Goal: Task Accomplishment & Management: Manage account settings

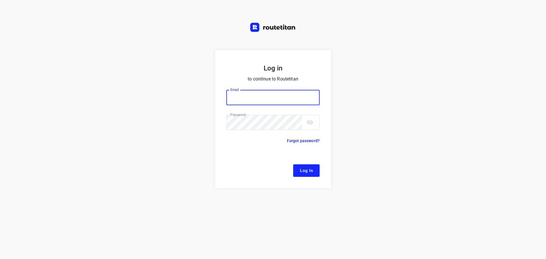
type input "[EMAIL_ADDRESS][DOMAIN_NAME]"
click at [301, 173] on span "Log In" at bounding box center [306, 170] width 13 height 7
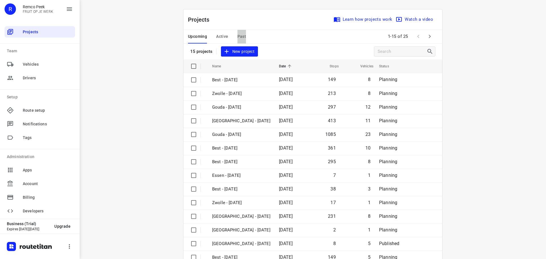
click at [241, 34] on span "Past" at bounding box center [241, 36] width 9 height 7
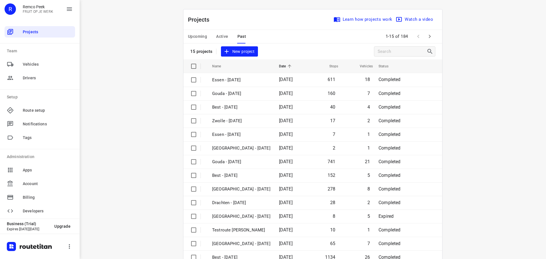
click at [216, 32] on button "Active" at bounding box center [222, 37] width 12 height 14
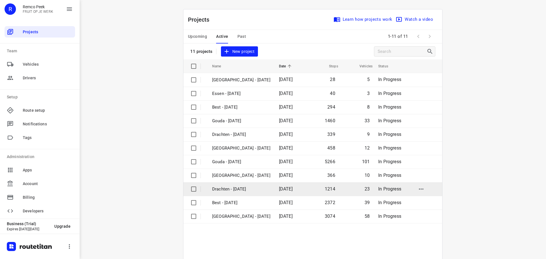
click at [238, 189] on p "Drachten - Monday" at bounding box center [241, 189] width 58 height 7
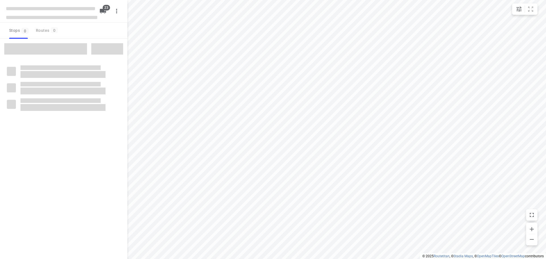
checkbox input "true"
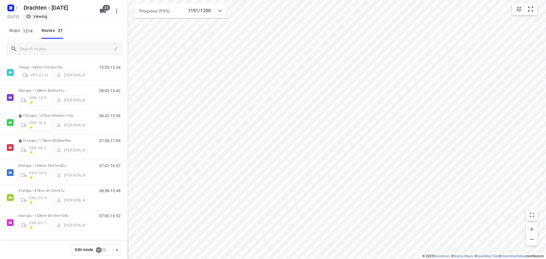
scroll to position [236, 0]
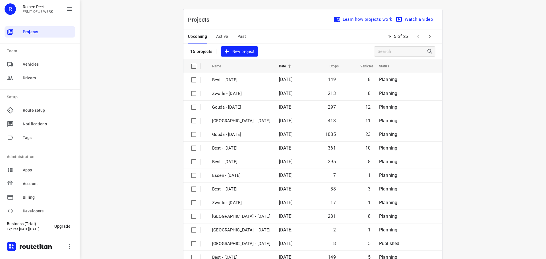
click at [222, 35] on span "Active" at bounding box center [222, 36] width 12 height 7
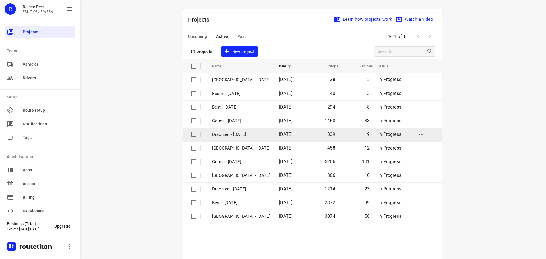
click at [227, 136] on p "Drachten - Tuesday" at bounding box center [241, 134] width 58 height 7
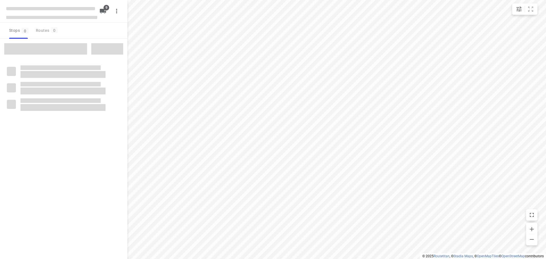
checkbox input "true"
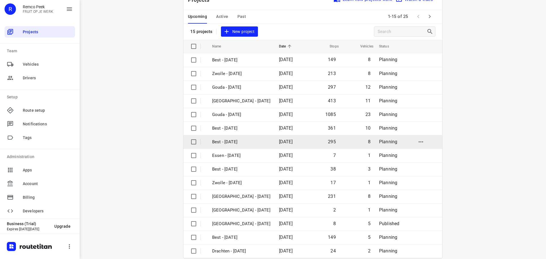
scroll to position [28, 0]
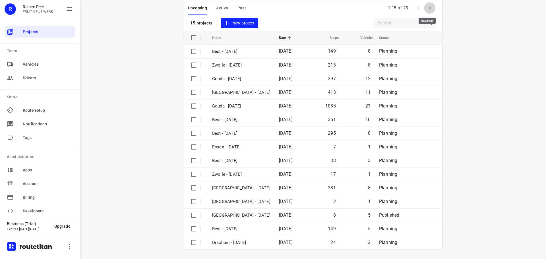
click at [428, 7] on icon "button" at bounding box center [429, 8] width 7 height 7
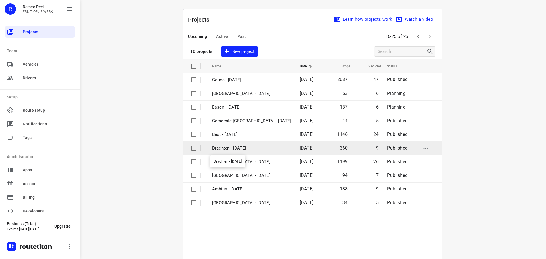
click at [225, 146] on p "Drachten - Wednesday" at bounding box center [251, 148] width 79 height 7
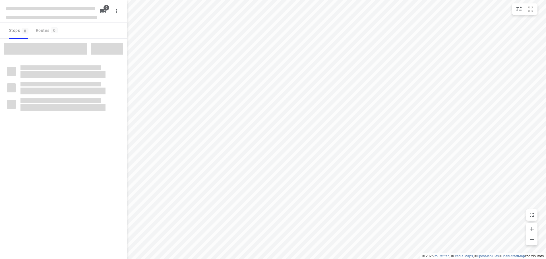
checkbox input "true"
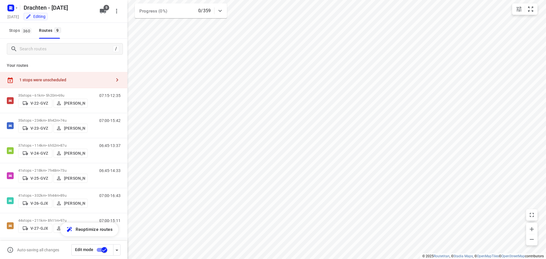
click at [96, 81] on div "1 stops were unscheduled" at bounding box center [65, 80] width 92 height 5
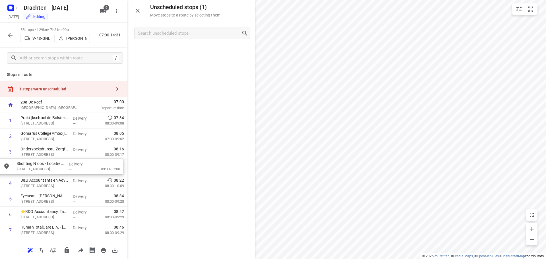
drag, startPoint x: 176, startPoint y: 52, endPoint x: 44, endPoint y: 170, distance: 176.8
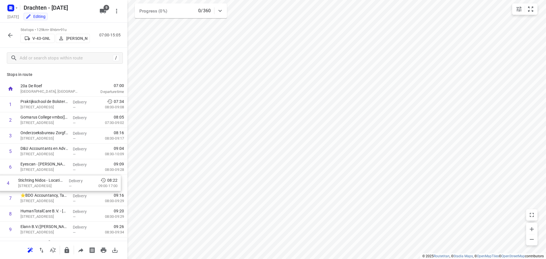
drag, startPoint x: 45, startPoint y: 154, endPoint x: 43, endPoint y: 188, distance: 34.2
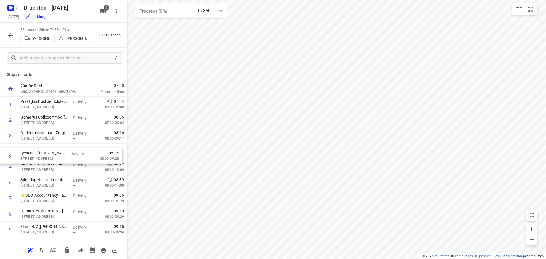
drag, startPoint x: 65, startPoint y: 170, endPoint x: 65, endPoint y: 157, distance: 13.1
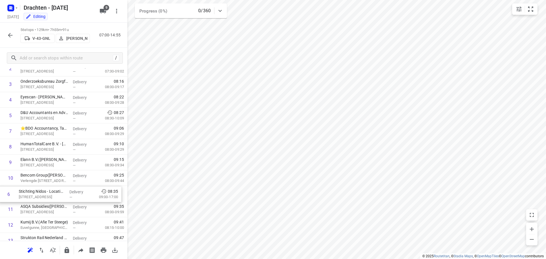
scroll to position [52, 0]
drag, startPoint x: 50, startPoint y: 183, endPoint x: 52, endPoint y: 180, distance: 3.9
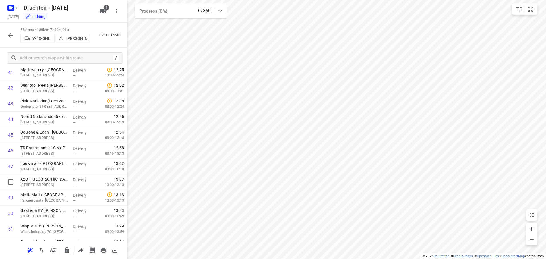
scroll to position [747, 0]
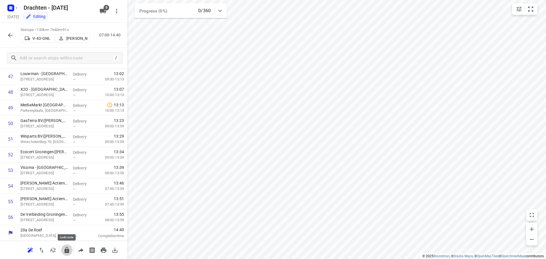
click at [69, 251] on icon "button" at bounding box center [66, 250] width 7 height 7
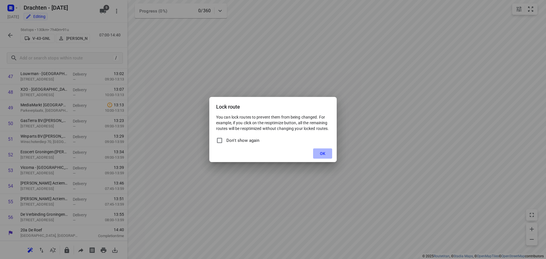
click at [320, 151] on button "OK" at bounding box center [322, 153] width 19 height 10
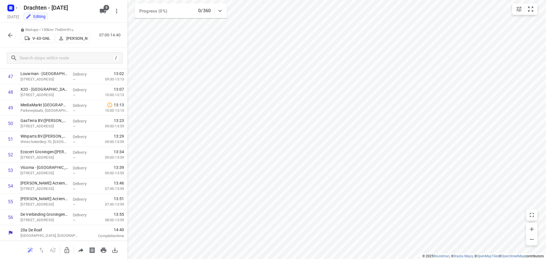
click at [10, 34] on icon "button" at bounding box center [10, 35] width 5 height 5
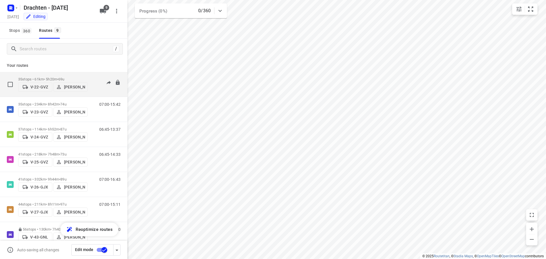
click at [49, 77] on p "35 stops • 61km • 5h20m • 69u" at bounding box center [52, 79] width 69 height 4
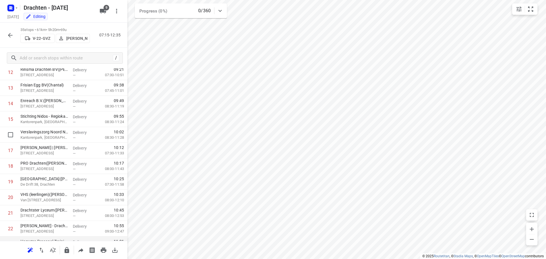
scroll to position [0, 0]
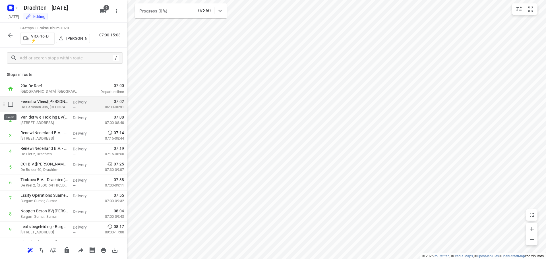
click at [10, 106] on input "checkbox" at bounding box center [10, 104] width 11 height 11
checkbox input "true"
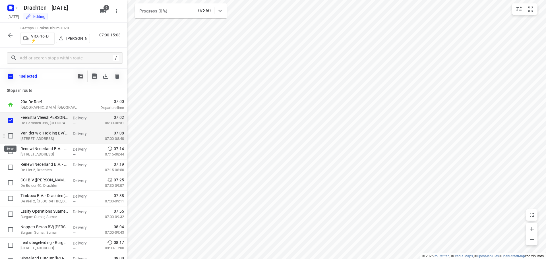
click at [11, 137] on input "checkbox" at bounding box center [10, 135] width 11 height 11
checkbox input "true"
click at [11, 153] on input "checkbox" at bounding box center [10, 151] width 11 height 11
checkbox input "true"
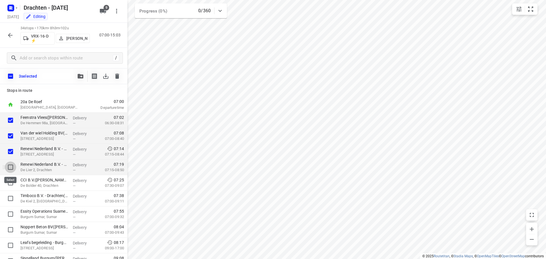
click at [12, 168] on input "checkbox" at bounding box center [10, 166] width 11 height 11
checkbox input "true"
click at [81, 76] on icon "button" at bounding box center [81, 76] width 6 height 5
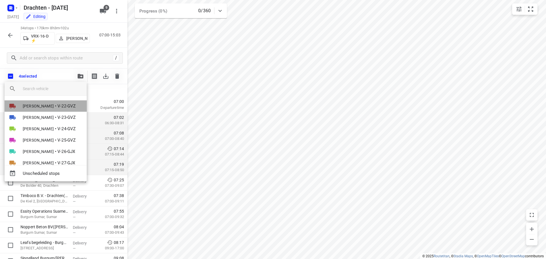
click at [42, 104] on span "Janneke Zuur" at bounding box center [38, 106] width 31 height 6
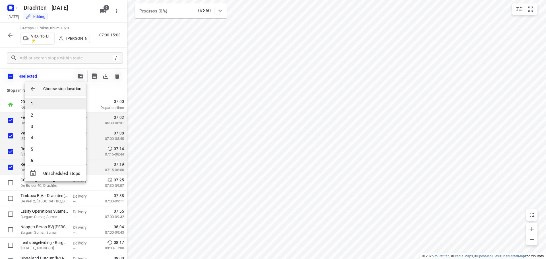
click at [46, 105] on li "1" at bounding box center [55, 103] width 61 height 11
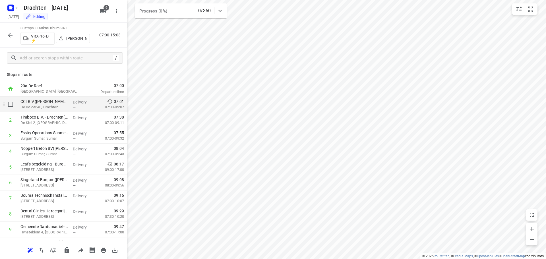
click at [60, 105] on p "De Bolder 40, Drachten" at bounding box center [44, 107] width 48 height 6
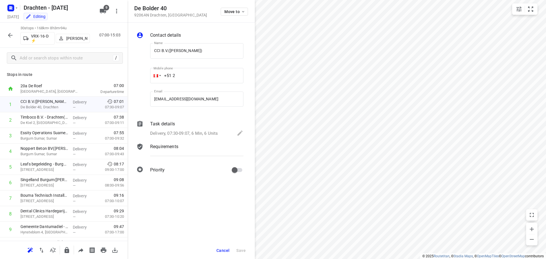
click at [219, 132] on div "Delivery, 07:30-09:07, 6 Min, 6 Units" at bounding box center [196, 134] width 93 height 8
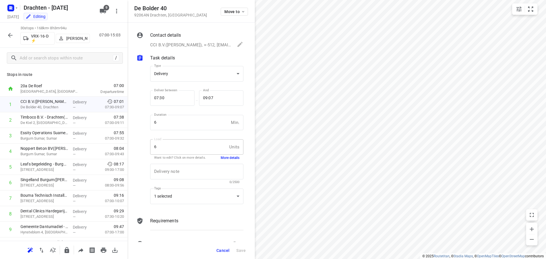
click at [228, 159] on button "More details" at bounding box center [230, 158] width 19 height 5
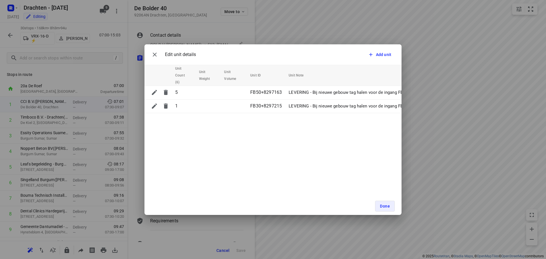
click at [133, 146] on div "Edit unit details Add unit Unit Count (6) Unit Weight Unit Volume Unit ID Unit …" at bounding box center [273, 129] width 546 height 259
click at [152, 54] on icon "button" at bounding box center [154, 54] width 7 height 7
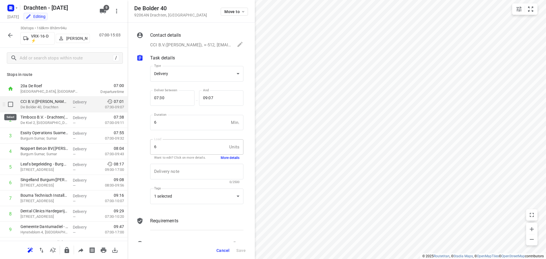
click at [10, 104] on input "checkbox" at bounding box center [10, 104] width 11 height 11
checkbox input "true"
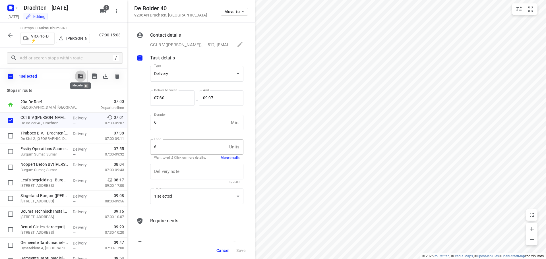
click at [81, 76] on icon "button" at bounding box center [81, 76] width 6 height 5
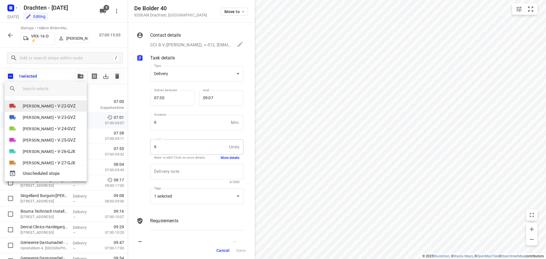
click at [45, 107] on span "Janneke Zuur" at bounding box center [38, 106] width 31 height 6
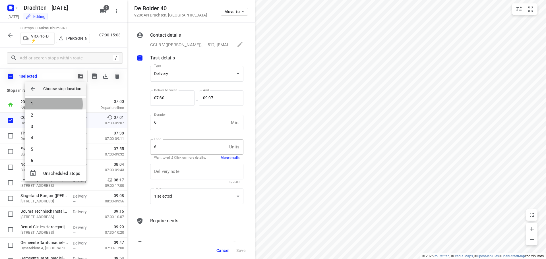
click at [48, 104] on li "1" at bounding box center [55, 103] width 61 height 11
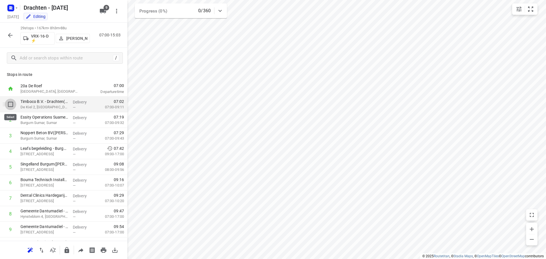
click at [10, 105] on input "checkbox" at bounding box center [10, 104] width 11 height 11
checkbox input "true"
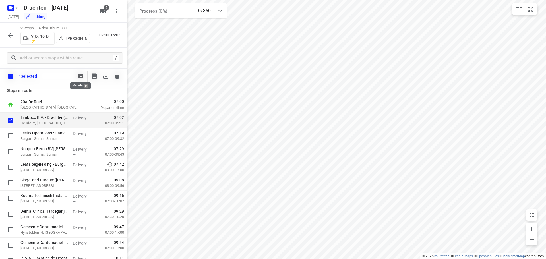
click at [82, 79] on button "button" at bounding box center [80, 76] width 11 height 11
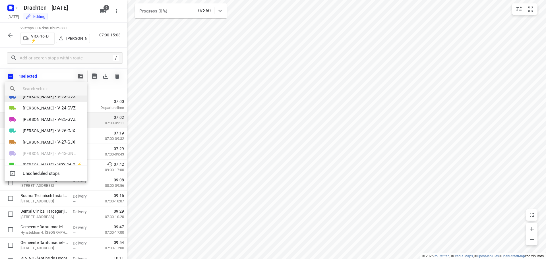
scroll to position [44, 0]
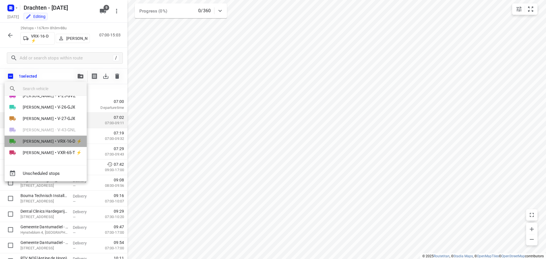
click at [54, 142] on li "Harm Jongsma • VRX-16-D ⚡" at bounding box center [46, 141] width 82 height 11
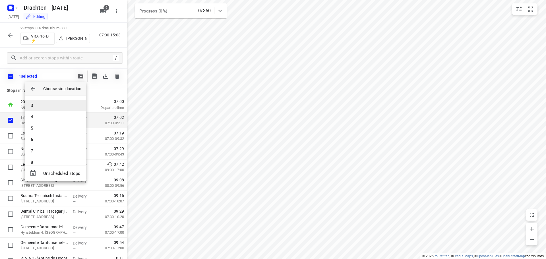
scroll to position [0, 0]
click at [101, 94] on div at bounding box center [273, 129] width 546 height 259
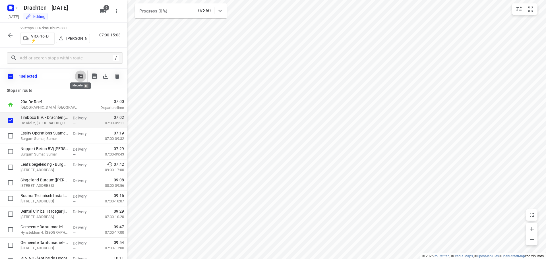
click at [81, 79] on button "button" at bounding box center [80, 76] width 11 height 11
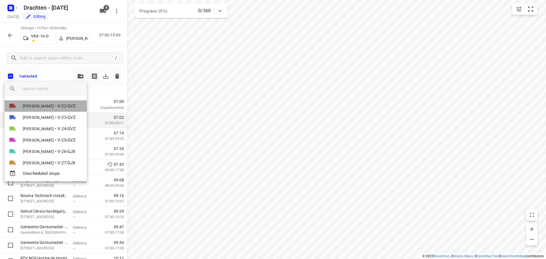
click at [40, 107] on span "Janneke Zuur" at bounding box center [38, 106] width 31 height 6
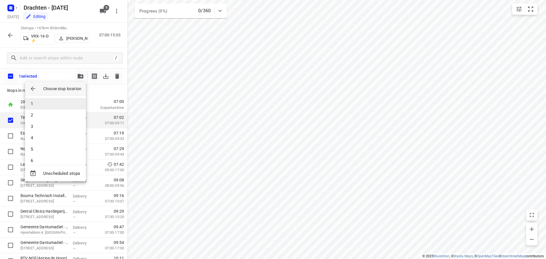
click at [39, 107] on li "1" at bounding box center [55, 103] width 61 height 11
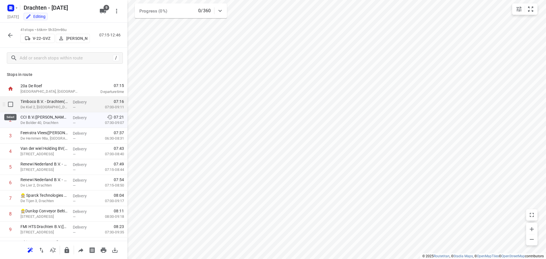
click at [9, 105] on input "checkbox" at bounding box center [10, 104] width 11 height 11
checkbox input "true"
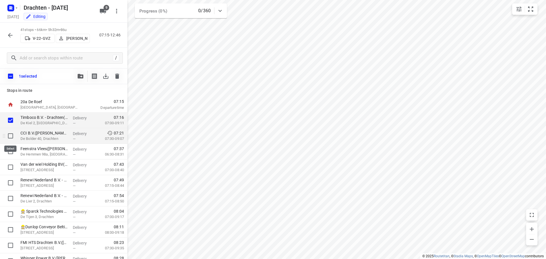
drag, startPoint x: 11, startPoint y: 137, endPoint x: 10, endPoint y: 150, distance: 13.7
click at [11, 137] on input "checkbox" at bounding box center [10, 135] width 11 height 11
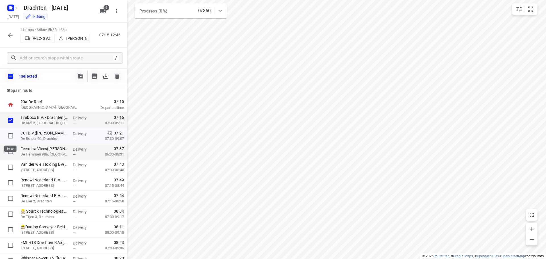
checkbox input "true"
click at [11, 155] on input "checkbox" at bounding box center [10, 151] width 11 height 11
checkbox input "true"
click at [10, 168] on input "checkbox" at bounding box center [10, 166] width 11 height 11
checkbox input "true"
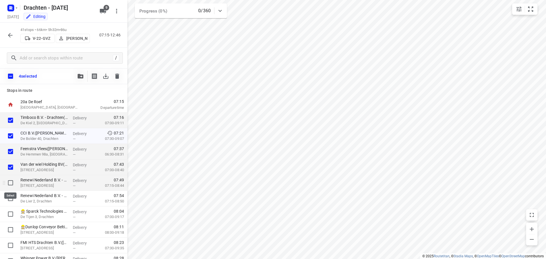
click at [9, 181] on input "checkbox" at bounding box center [10, 182] width 11 height 11
checkbox input "true"
click at [10, 199] on input "checkbox" at bounding box center [10, 198] width 11 height 11
checkbox input "true"
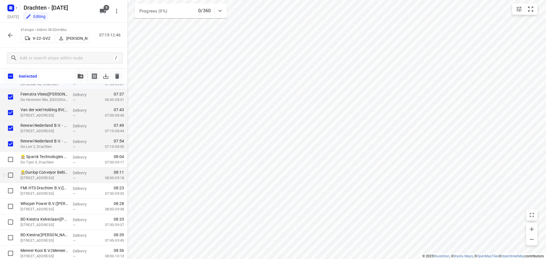
scroll to position [57, 0]
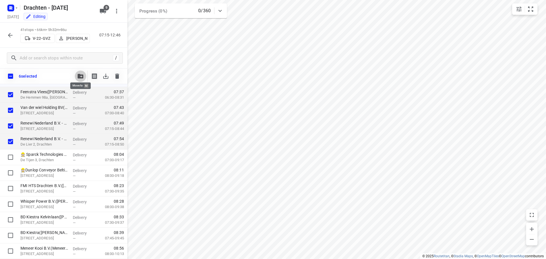
click at [80, 74] on button "button" at bounding box center [80, 76] width 11 height 11
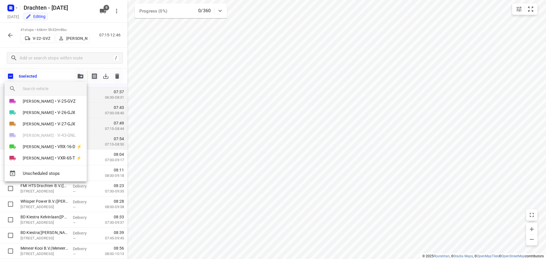
scroll to position [44, 0]
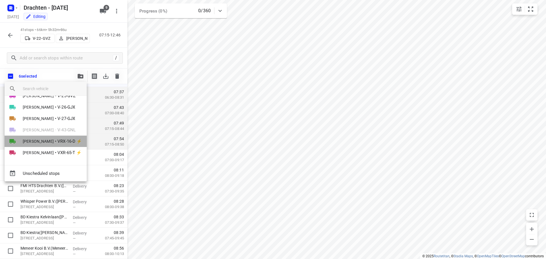
click at [42, 144] on span "[PERSON_NAME]" at bounding box center [38, 141] width 31 height 6
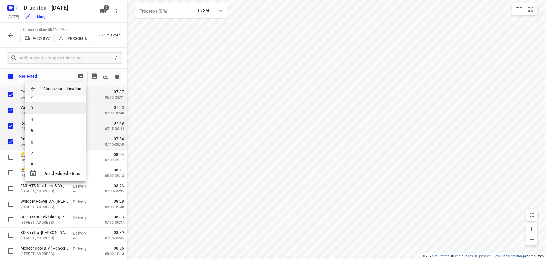
scroll to position [0, 0]
click at [45, 103] on li "1" at bounding box center [55, 103] width 61 height 11
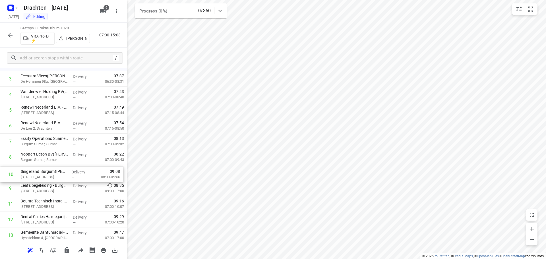
drag, startPoint x: 67, startPoint y: 192, endPoint x: 67, endPoint y: 177, distance: 15.4
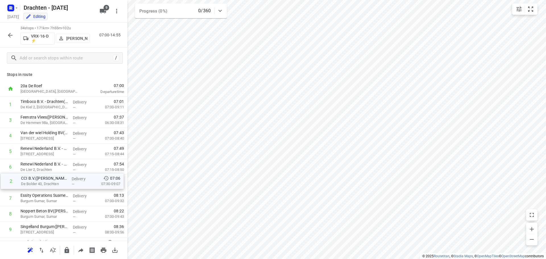
drag, startPoint x: 62, startPoint y: 124, endPoint x: 62, endPoint y: 187, distance: 62.6
drag, startPoint x: 60, startPoint y: 105, endPoint x: 61, endPoint y: 170, distance: 64.5
drag, startPoint x: 46, startPoint y: 169, endPoint x: 46, endPoint y: 186, distance: 16.8
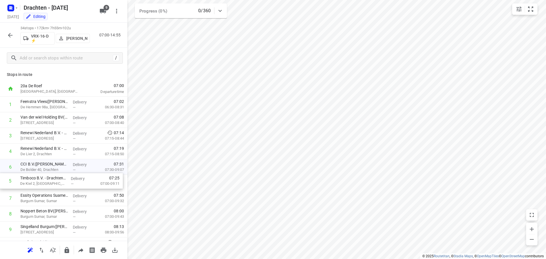
drag, startPoint x: 61, startPoint y: 188, endPoint x: 61, endPoint y: 171, distance: 17.3
click at [69, 251] on icon "button" at bounding box center [67, 250] width 5 height 6
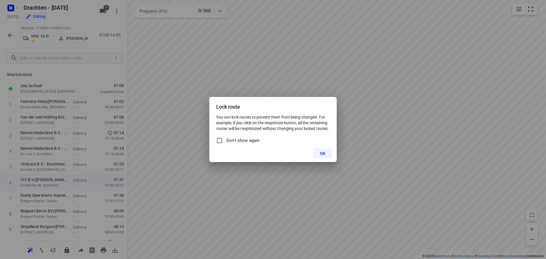
click at [324, 153] on span "OK" at bounding box center [322, 153] width 5 height 5
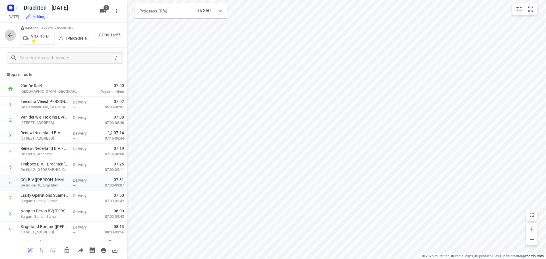
click at [10, 38] on icon "button" at bounding box center [10, 35] width 7 height 7
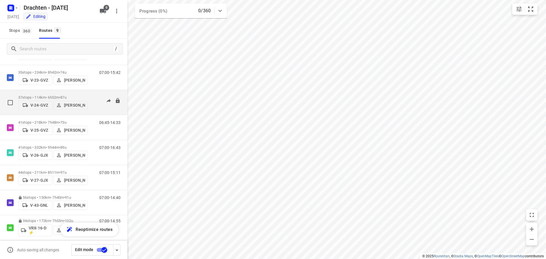
scroll to position [62, 0]
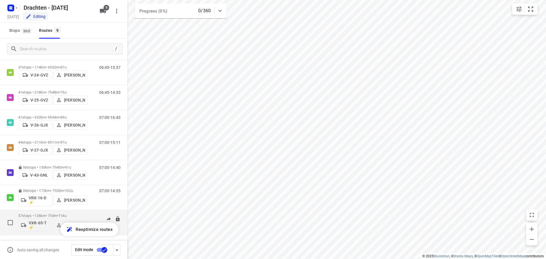
click at [52, 214] on p "37 stops • 126km • 7h3m • 114u" at bounding box center [52, 216] width 69 height 4
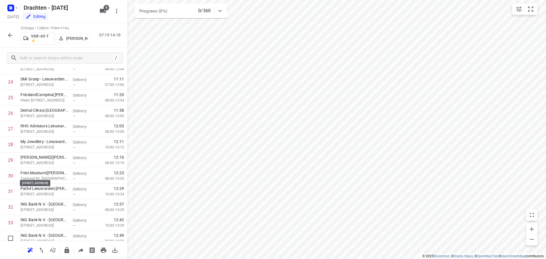
scroll to position [450, 0]
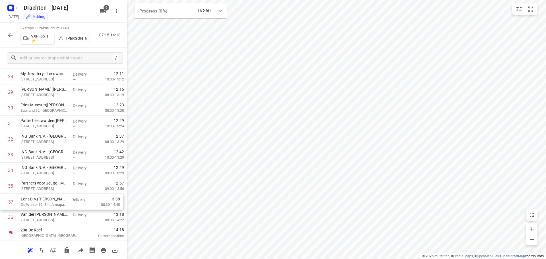
drag, startPoint x: 38, startPoint y: 223, endPoint x: 38, endPoint y: 206, distance: 17.1
drag, startPoint x: 35, startPoint y: 221, endPoint x: 36, endPoint y: 204, distance: 16.8
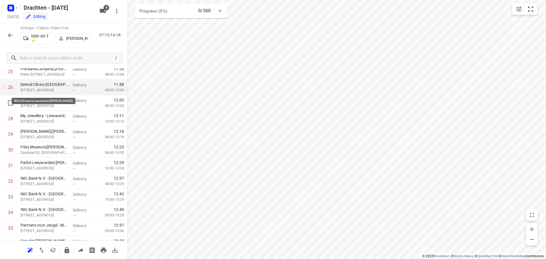
scroll to position [390, 0]
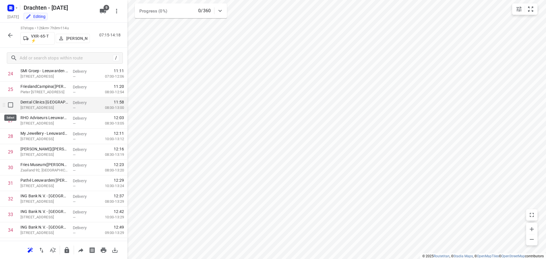
click at [12, 104] on input "checkbox" at bounding box center [10, 104] width 11 height 11
checkbox input "true"
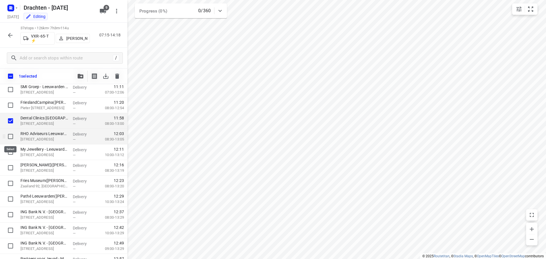
click at [9, 135] on input "checkbox" at bounding box center [10, 136] width 11 height 11
checkbox input "true"
click at [11, 152] on input "checkbox" at bounding box center [10, 151] width 11 height 11
checkbox input "true"
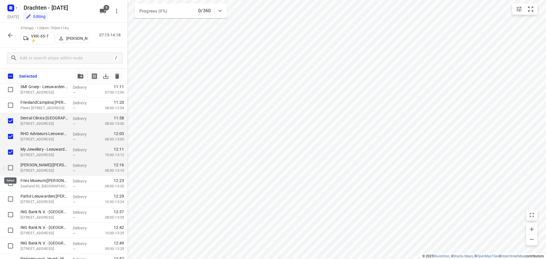
click at [10, 167] on input "checkbox" at bounding box center [10, 167] width 11 height 11
checkbox input "true"
click at [10, 185] on input "checkbox" at bounding box center [10, 183] width 11 height 11
checkbox input "true"
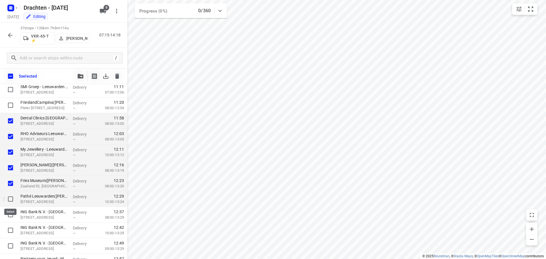
click at [10, 200] on input "checkbox" at bounding box center [10, 198] width 11 height 11
checkbox input "true"
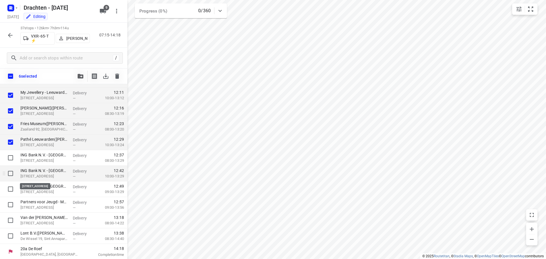
scroll to position [448, 0]
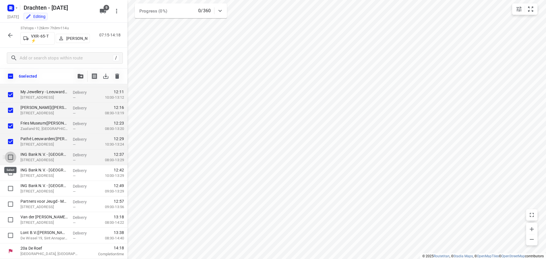
click at [11, 160] on input "checkbox" at bounding box center [10, 157] width 11 height 11
checkbox input "true"
click at [11, 172] on input "checkbox" at bounding box center [10, 172] width 11 height 11
checkbox input "true"
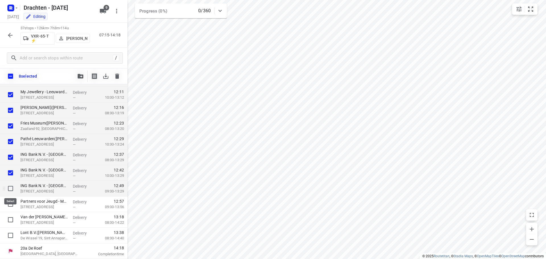
click at [9, 187] on input "checkbox" at bounding box center [10, 188] width 11 height 11
checkbox input "true"
click at [11, 205] on input "checkbox" at bounding box center [10, 203] width 11 height 11
checkbox input "true"
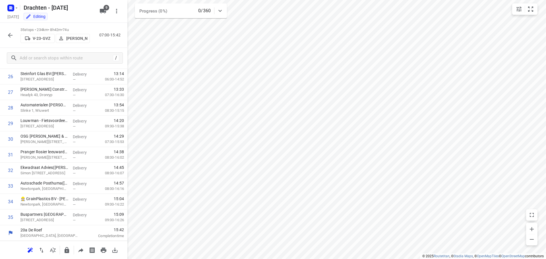
scroll to position [419, 0]
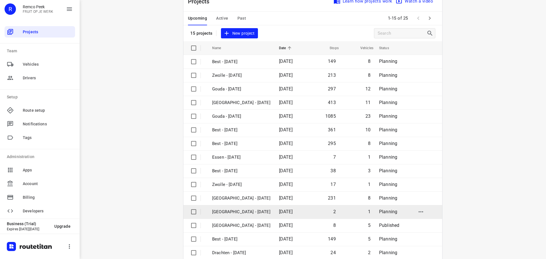
scroll to position [28, 0]
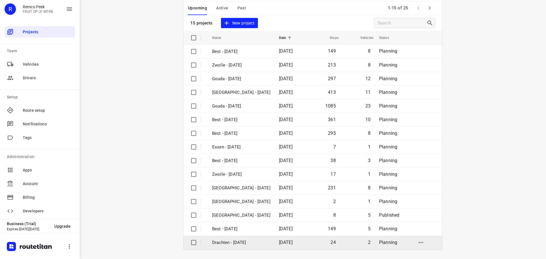
click at [227, 243] on p "Drachten - Thursday" at bounding box center [241, 242] width 58 height 7
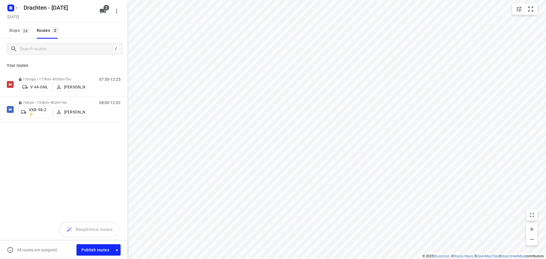
checkbox input "true"
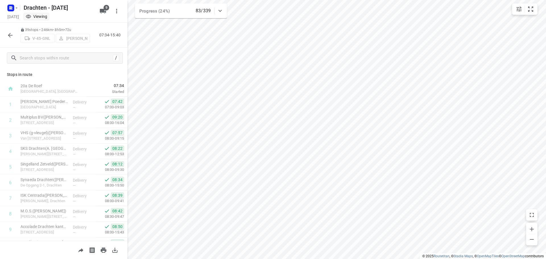
click at [14, 36] on button "button" at bounding box center [10, 35] width 11 height 11
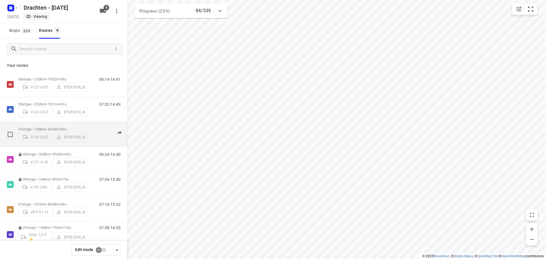
click at [57, 127] on p "31 stops • 199km • 6h45m • 53u" at bounding box center [52, 129] width 69 height 4
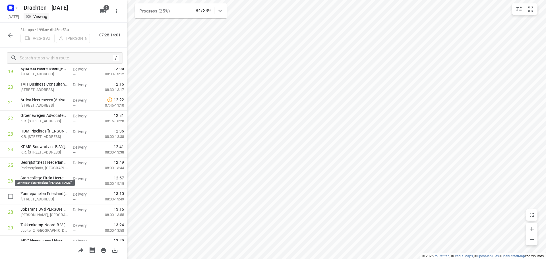
scroll to position [341, 0]
